Goal: Check status: Check status

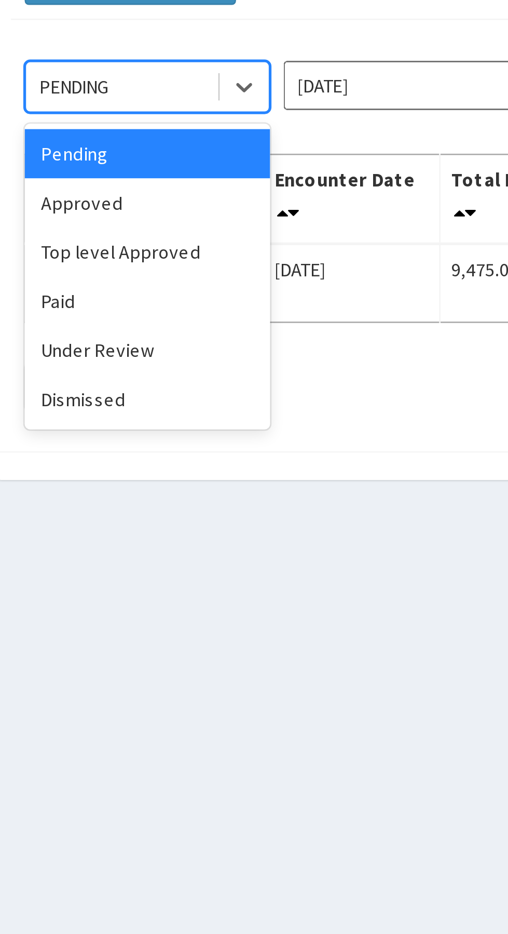
click at [187, 234] on div "Under Review" at bounding box center [184, 235] width 93 height 19
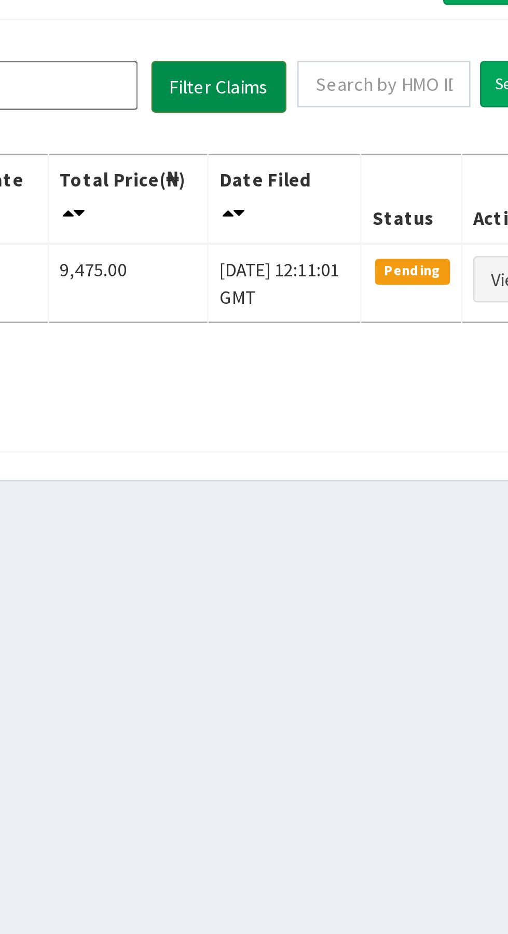
click at [363, 130] on button "Filter Claims" at bounding box center [360, 135] width 51 height 20
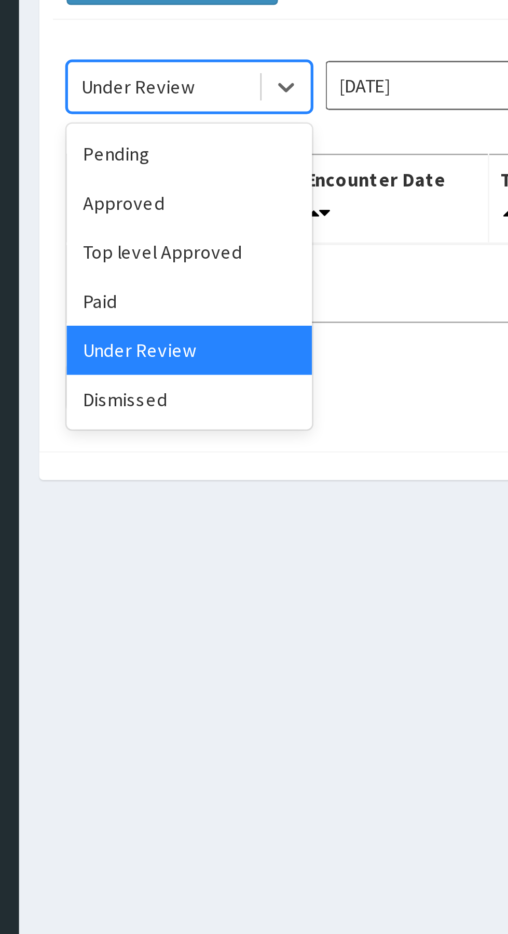
click at [180, 180] on div "Approved" at bounding box center [184, 179] width 93 height 19
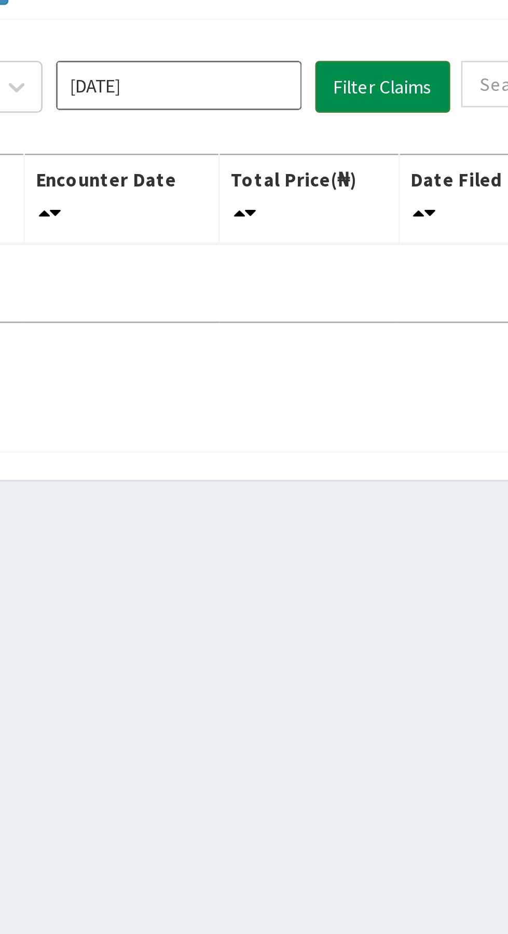
click at [362, 136] on button "Filter Claims" at bounding box center [360, 135] width 51 height 20
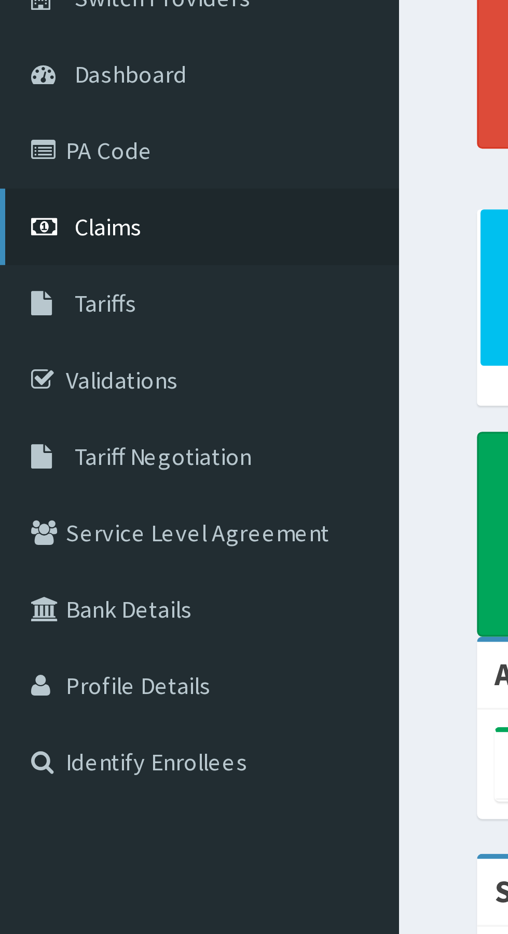
click at [31, 161] on span "Claims" at bounding box center [32, 158] width 20 height 9
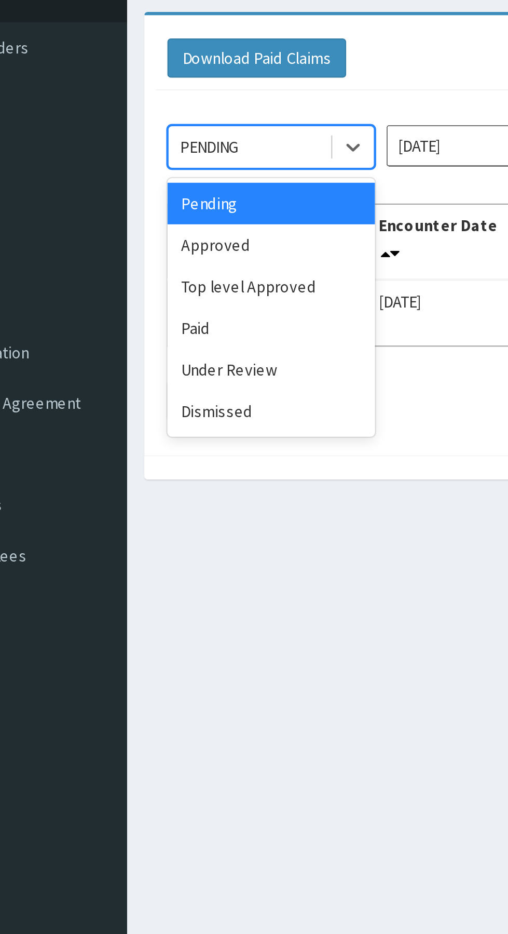
click at [177, 180] on div "Approved" at bounding box center [184, 179] width 93 height 19
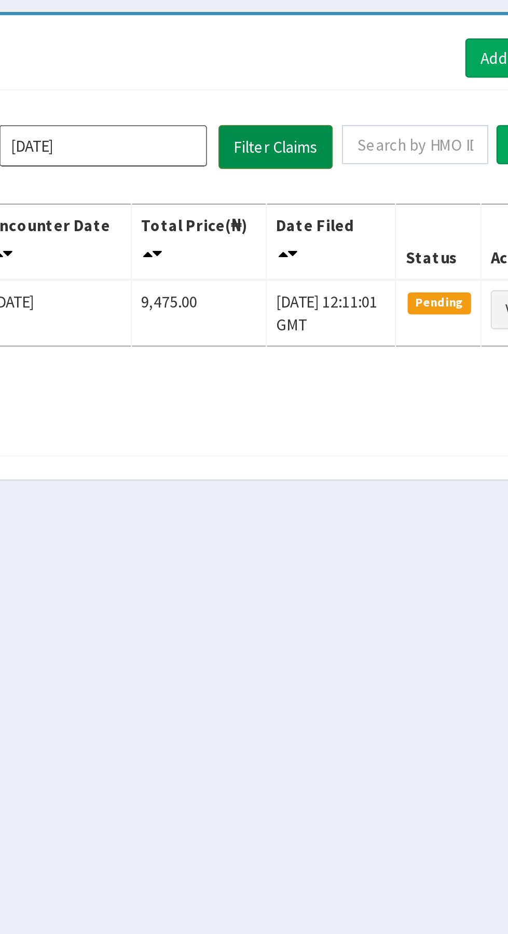
click at [358, 134] on button "Filter Claims" at bounding box center [360, 135] width 51 height 20
